Goal: Information Seeking & Learning: Learn about a topic

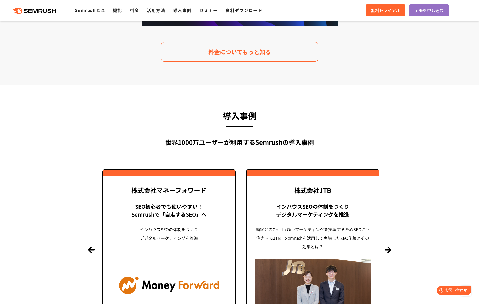
scroll to position [1038, 0]
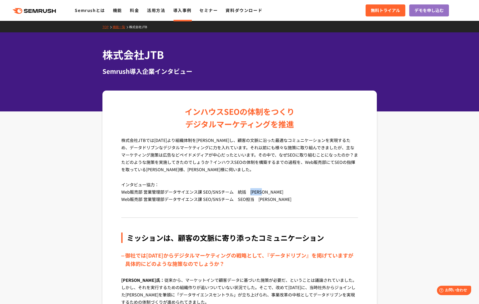
drag, startPoint x: 224, startPoint y: 150, endPoint x: 213, endPoint y: 149, distance: 11.0
click at [213, 181] on p "インタビュー協力： Web販売部 営業管理部データサイエンス課 SEO/SNSチーム　統括　[PERSON_NAME] Web販売部 営業管理部データサイエン…" at bounding box center [239, 196] width 237 height 30
copy p "[PERSON_NAME]"
drag, startPoint x: 231, startPoint y: 157, endPoint x: 217, endPoint y: 156, distance: 14.4
click at [217, 181] on p "インタビュー協力： Web販売部 営業管理部データサイエンス課 SEO/SNSチーム　統括　[PERSON_NAME] Web販売部 営業管理部データサイエン…" at bounding box center [239, 196] width 237 height 30
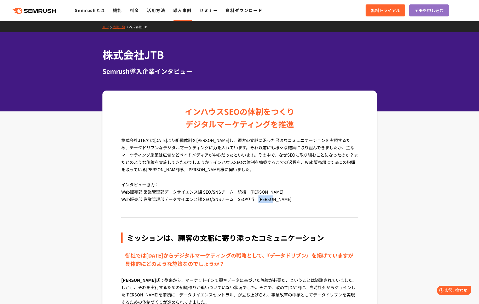
copy p "[PERSON_NAME]"
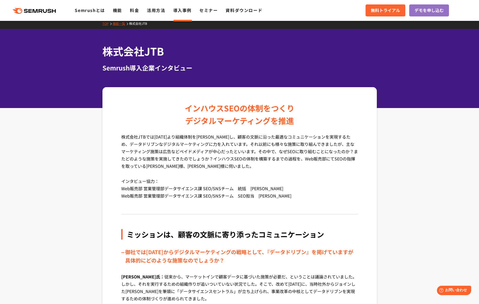
click at [195, 169] on div "株式会社JTBでは[DATE]より組織体制を[PERSON_NAME]し、顧客の文脈に沿った最適なコミュニケーションを実現するため、データドリブンなデジタルマ…" at bounding box center [239, 174] width 237 height 82
